Goal: Task Accomplishment & Management: Use online tool/utility

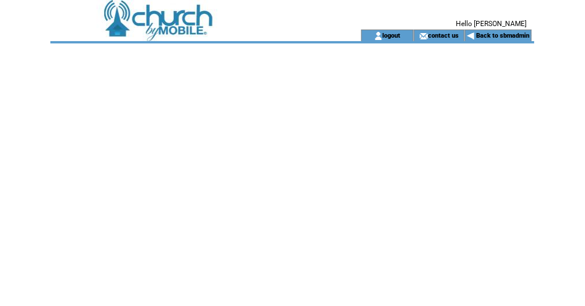
click at [160, 23] on td at bounding box center [189, 15] width 279 height 30
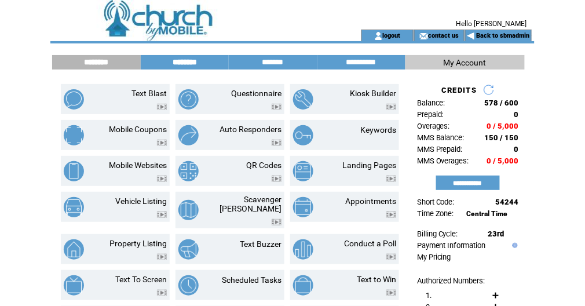
click at [169, 62] on input "********" at bounding box center [184, 62] width 87 height 10
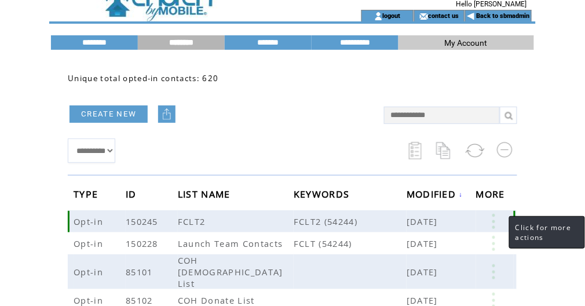
scroll to position [31, 0]
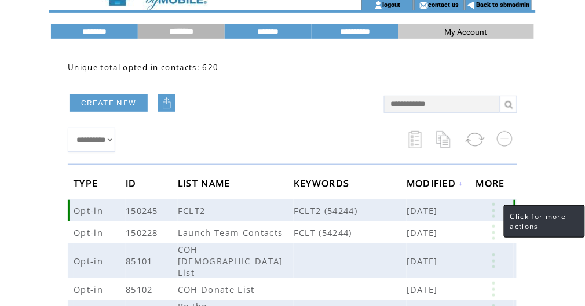
click at [492, 210] on link at bounding box center [493, 210] width 35 height 15
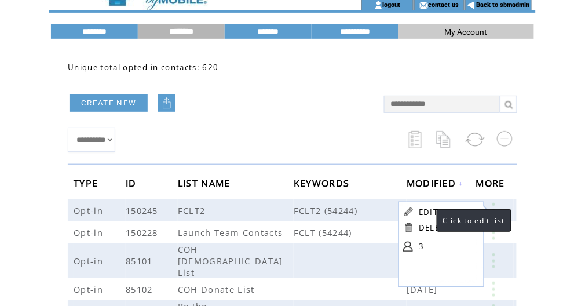
click at [425, 214] on link "EDIT" at bounding box center [428, 212] width 19 height 10
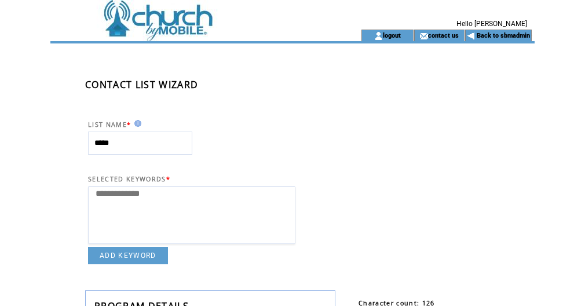
select select
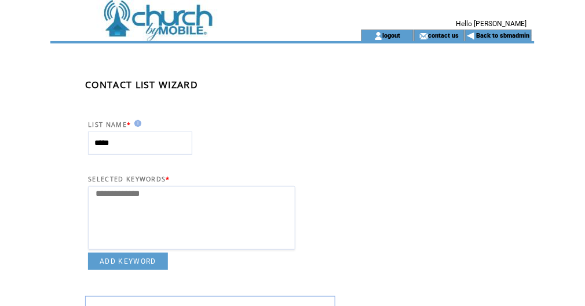
click at [161, 28] on td at bounding box center [189, 15] width 279 height 30
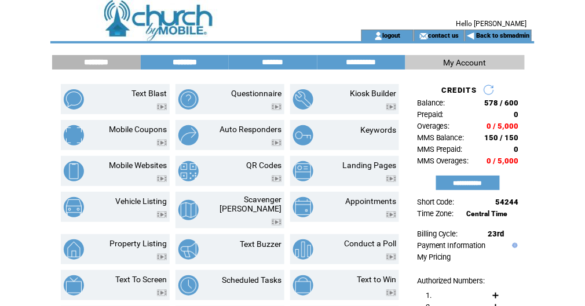
click at [187, 62] on input "********" at bounding box center [184, 62] width 87 height 10
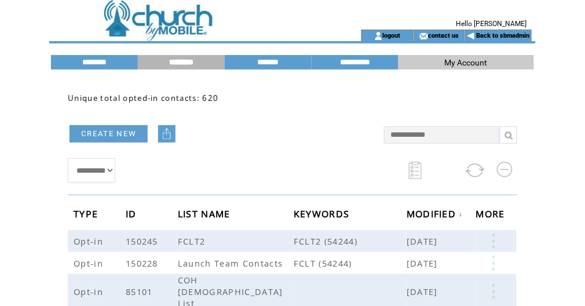
scroll to position [31, 0]
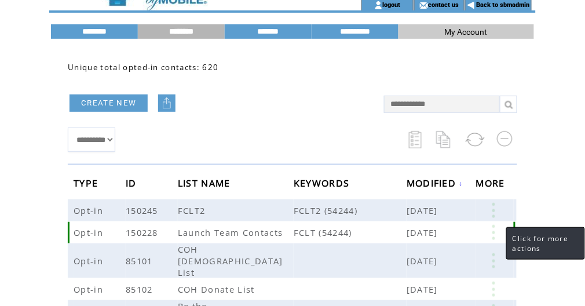
click at [493, 228] on link at bounding box center [493, 232] width 35 height 15
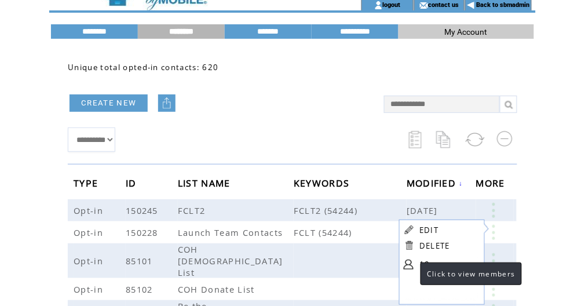
click at [409, 266] on link at bounding box center [409, 264] width 10 height 10
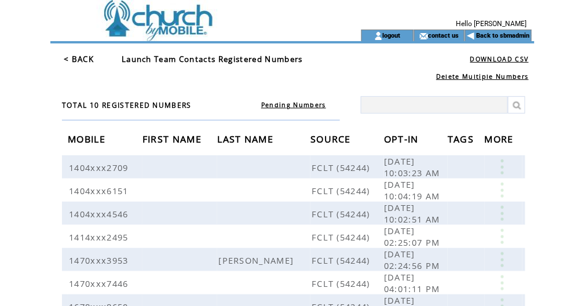
click at [286, 105] on link "Pending Numbers" at bounding box center [293, 105] width 65 height 8
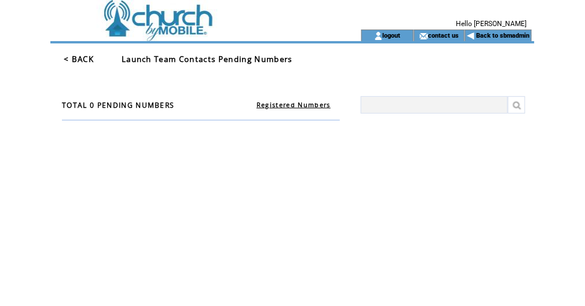
click at [276, 108] on td "Registered Numbers" at bounding box center [293, 100] width 93 height 26
click at [275, 105] on link "Registered Numbers" at bounding box center [294, 105] width 74 height 8
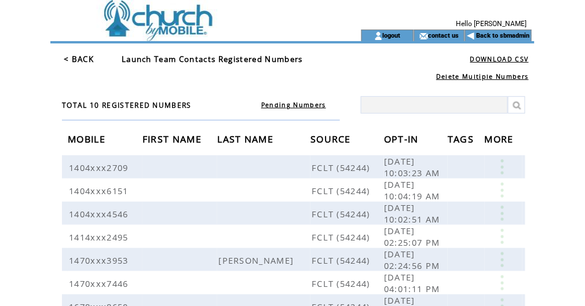
click at [80, 60] on link "< BACK" at bounding box center [79, 59] width 30 height 10
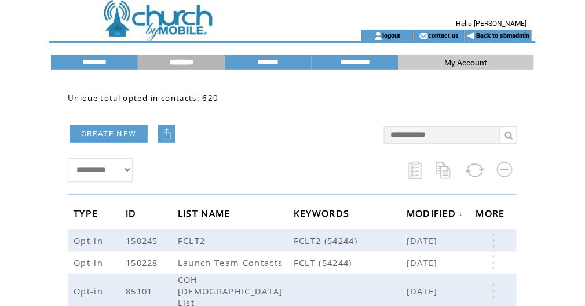
click at [167, 29] on td at bounding box center [189, 15] width 279 height 30
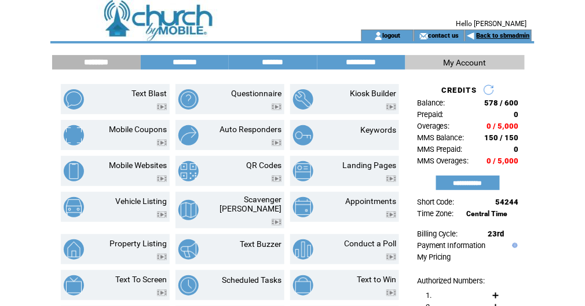
click at [497, 33] on link "Back to sbmadmin" at bounding box center [503, 36] width 53 height 8
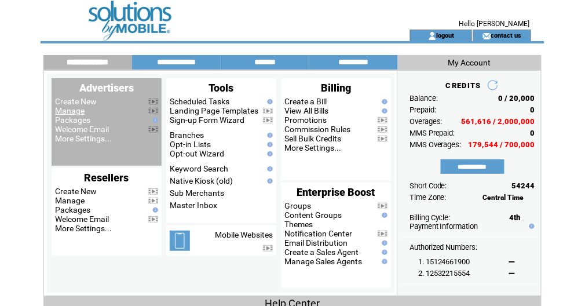
click at [76, 112] on link "Manage" at bounding box center [70, 110] width 30 height 9
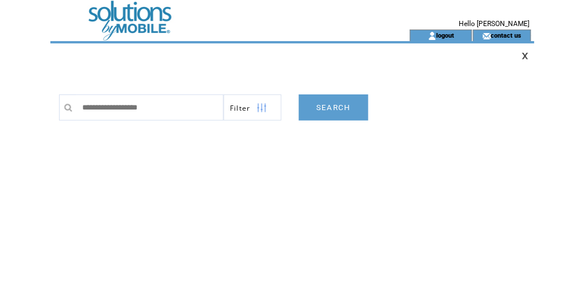
click at [124, 109] on input "text" at bounding box center [149, 107] width 147 height 26
type input "*******"
click at [335, 111] on link "SEARCH" at bounding box center [334, 107] width 70 height 26
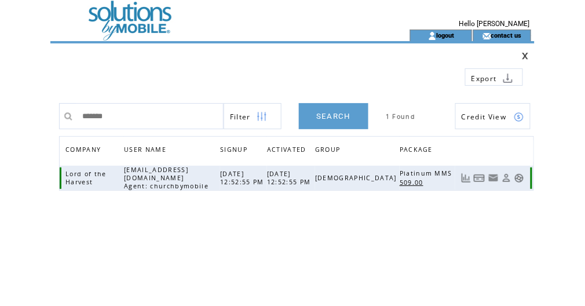
click at [517, 174] on link at bounding box center [519, 178] width 10 height 10
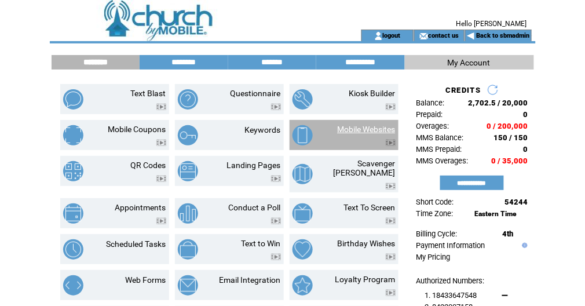
click at [359, 125] on link "Mobile Websites" at bounding box center [367, 129] width 58 height 9
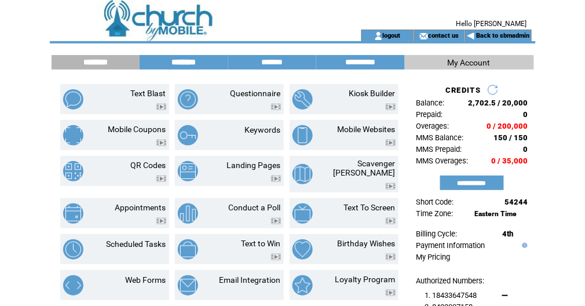
click at [173, 61] on input "********" at bounding box center [183, 62] width 87 height 10
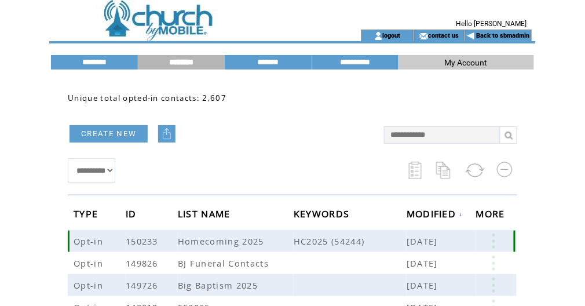
click at [494, 239] on link at bounding box center [493, 240] width 35 height 15
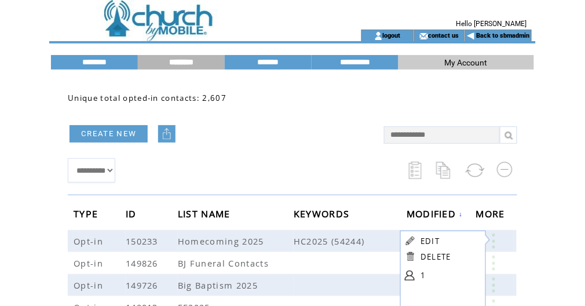
click at [328, 170] on td "**********" at bounding box center [220, 170] width 305 height 36
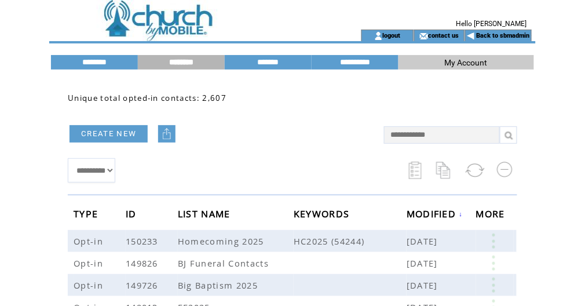
click at [141, 14] on td at bounding box center [189, 15] width 279 height 30
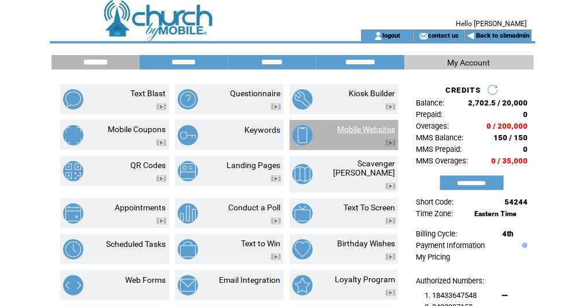
click at [359, 130] on link "Mobile Websites" at bounding box center [367, 129] width 58 height 9
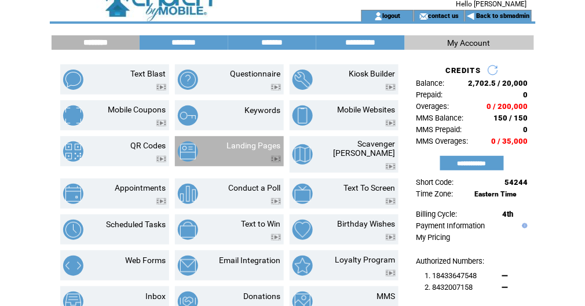
scroll to position [31, 0]
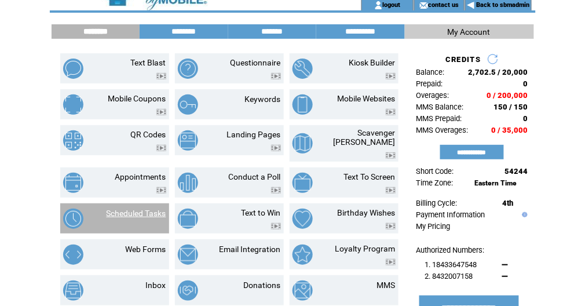
click at [147, 209] on link "Scheduled Tasks" at bounding box center [137, 213] width 60 height 9
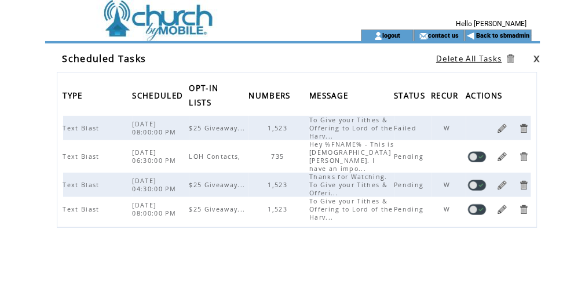
click at [501, 151] on link at bounding box center [502, 156] width 11 height 11
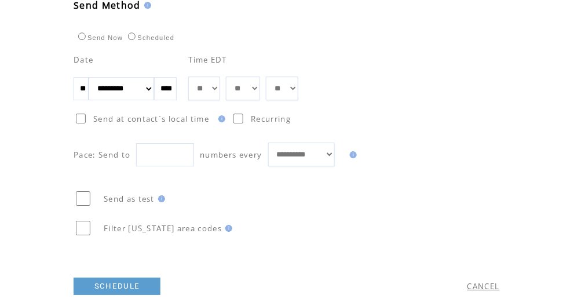
scroll to position [680, 0]
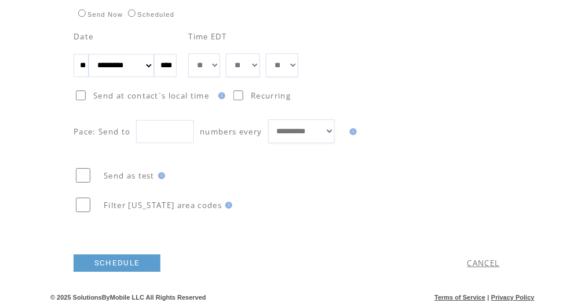
click at [134, 261] on link "SCHEDULE" at bounding box center [117, 262] width 87 height 17
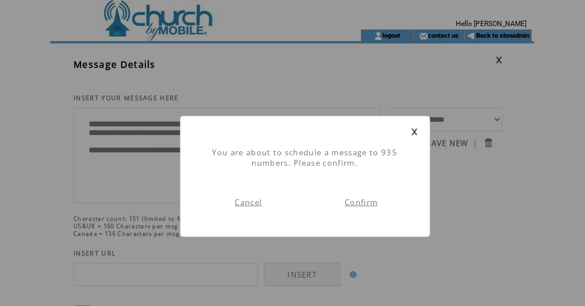
click at [366, 204] on link "Confirm" at bounding box center [361, 202] width 33 height 10
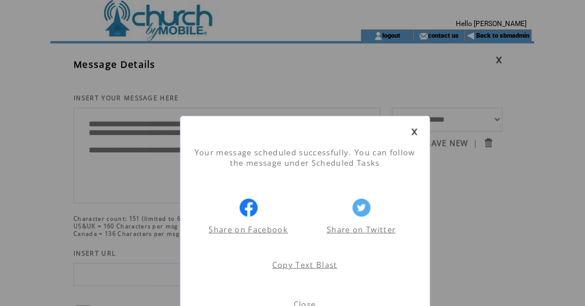
scroll to position [62, 0]
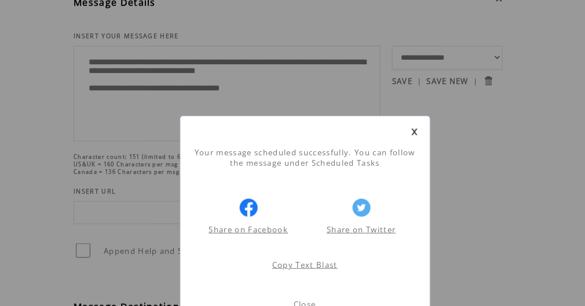
click at [309, 304] on link "Close" at bounding box center [305, 304] width 23 height 10
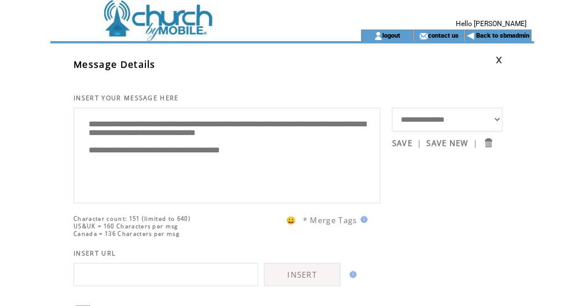
scroll to position [0, 0]
click at [196, 26] on td at bounding box center [189, 15] width 279 height 30
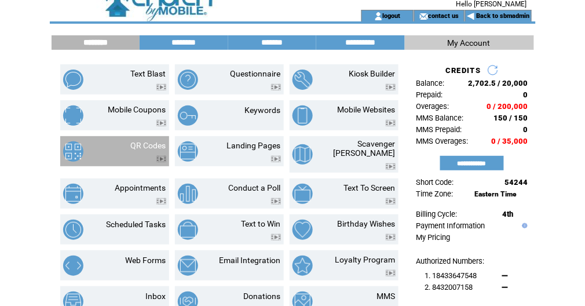
scroll to position [31, 0]
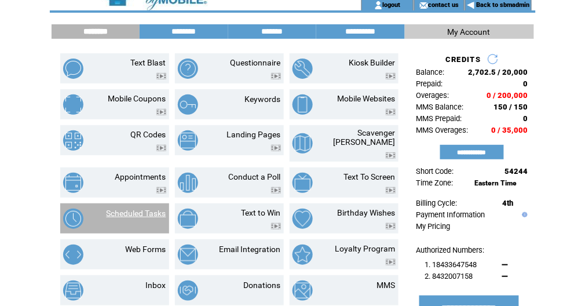
click at [158, 209] on link "Scheduled Tasks" at bounding box center [137, 213] width 60 height 9
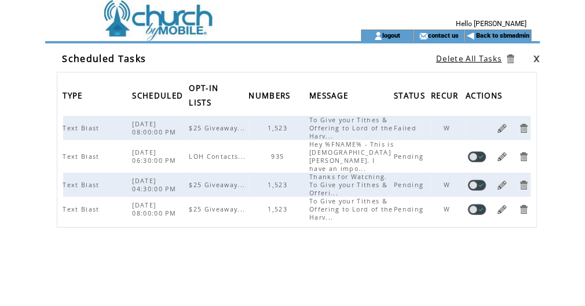
click at [168, 12] on td at bounding box center [189, 15] width 279 height 30
